Goal: Information Seeking & Learning: Learn about a topic

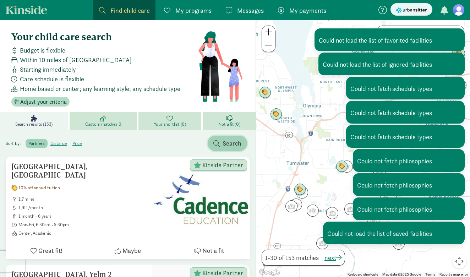
click at [227, 144] on span "Search" at bounding box center [232, 144] width 19 height 10
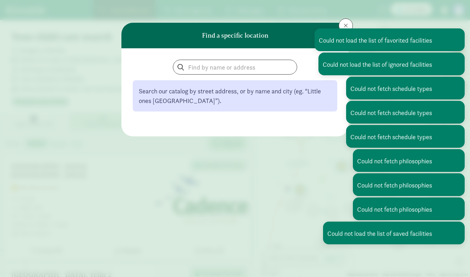
click at [214, 75] on div "Search our catalog by street address, or by name and city (eg. “Little ones [GE…" at bounding box center [235, 86] width 205 height 52
click at [214, 67] on input "search" at bounding box center [235, 67] width 124 height 14
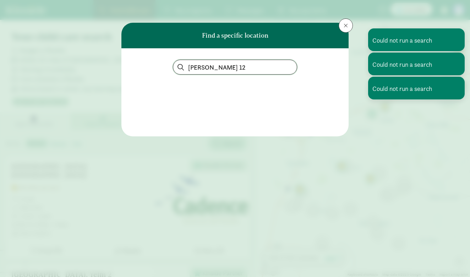
type input "[PERSON_NAME] 12"
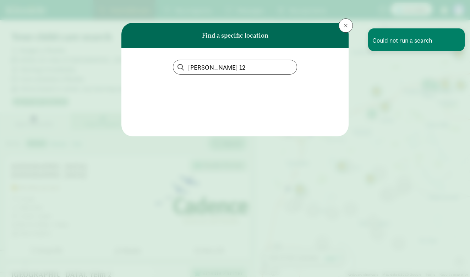
drag, startPoint x: 395, startPoint y: 40, endPoint x: 371, endPoint y: 36, distance: 24.1
click at [393, 39] on div "Could not run a search" at bounding box center [416, 39] width 97 height 23
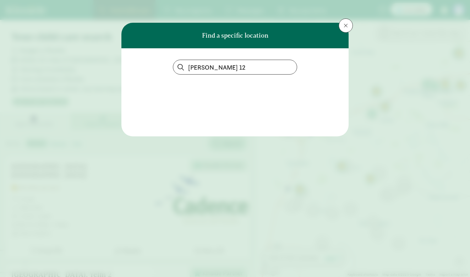
click at [347, 25] on span at bounding box center [346, 26] width 4 height 6
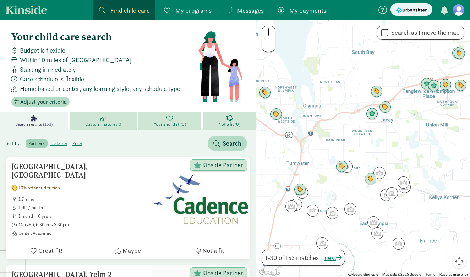
click at [108, 12] on div "Find child care Find" at bounding box center [124, 11] width 51 height 10
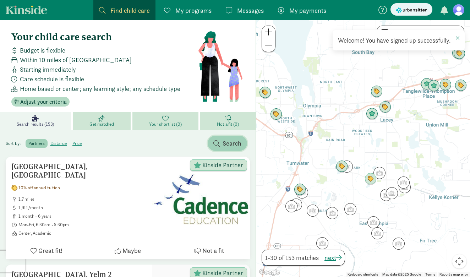
click at [223, 143] on span "Search" at bounding box center [232, 144] width 19 height 10
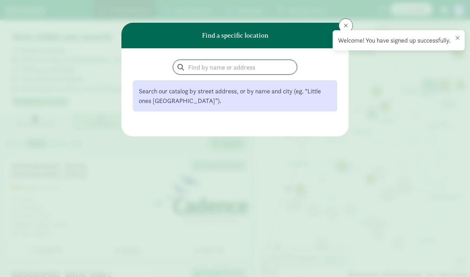
click at [201, 65] on input "search" at bounding box center [235, 67] width 124 height 14
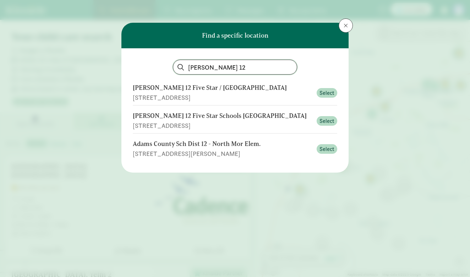
type input "[PERSON_NAME] 12"
click at [343, 27] on button at bounding box center [346, 25] width 14 height 14
